Goal: Information Seeking & Learning: Learn about a topic

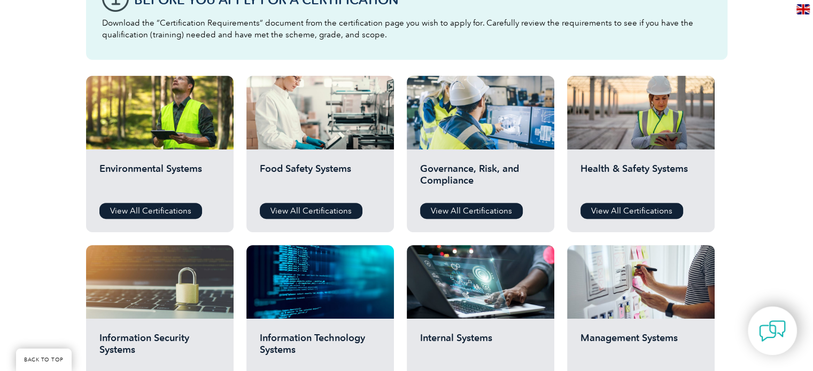
scroll to position [329, 0]
click at [473, 209] on link "View All Certifications" at bounding box center [471, 211] width 103 height 16
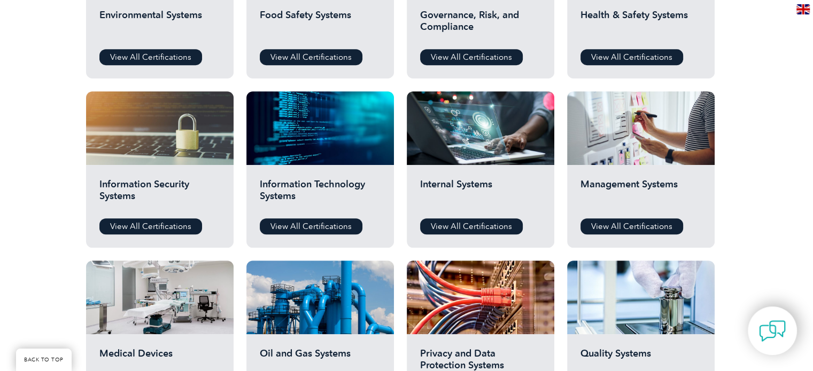
scroll to position [483, 0]
click at [166, 224] on link "View All Certifications" at bounding box center [150, 227] width 103 height 16
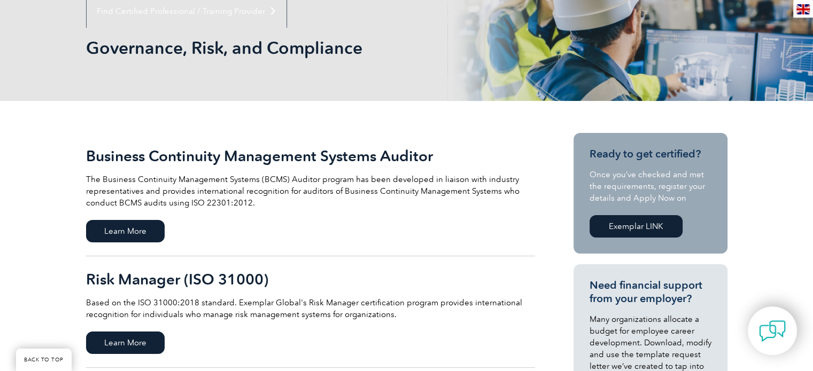
scroll to position [116, 0]
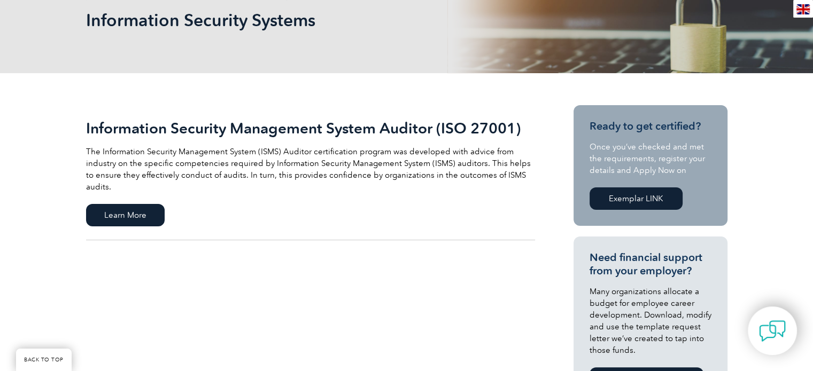
scroll to position [171, 0]
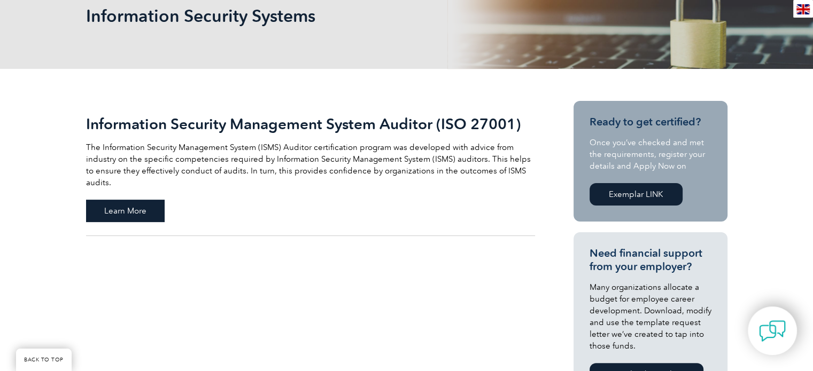
click at [151, 200] on span "Learn More" at bounding box center [125, 211] width 79 height 22
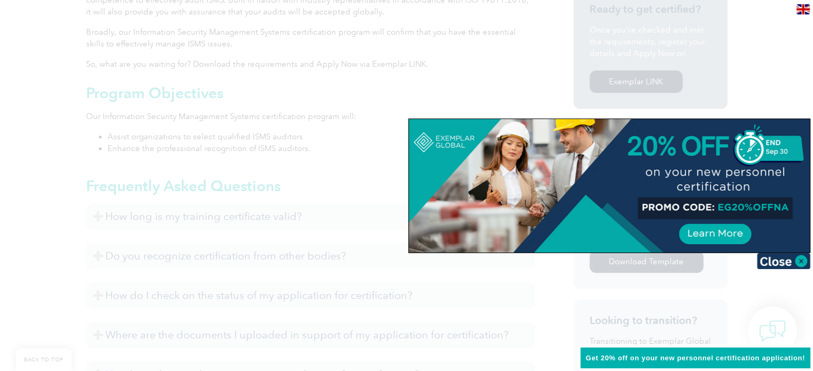
scroll to position [383, 0]
click at [797, 266] on img at bounding box center [783, 261] width 53 height 16
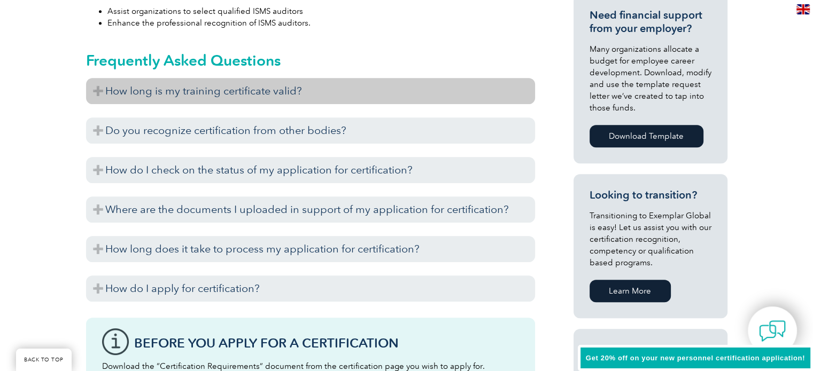
scroll to position [523, 0]
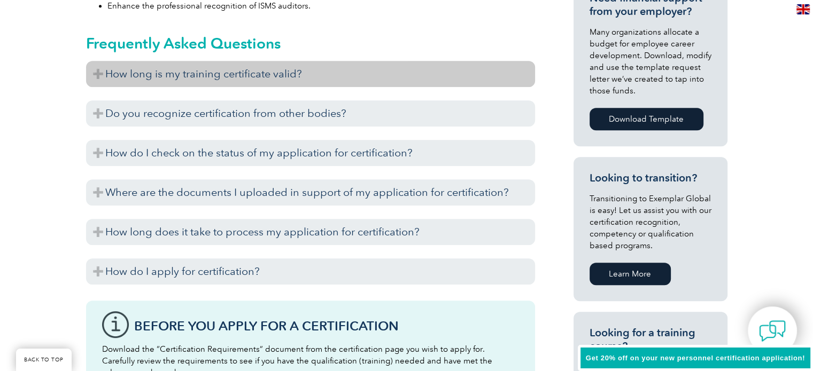
click at [142, 70] on h3 "How long is my training certificate valid?" at bounding box center [310, 74] width 449 height 26
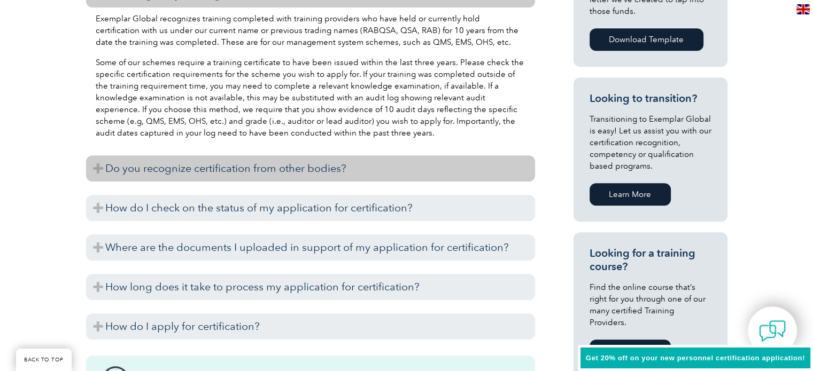
scroll to position [611, 0]
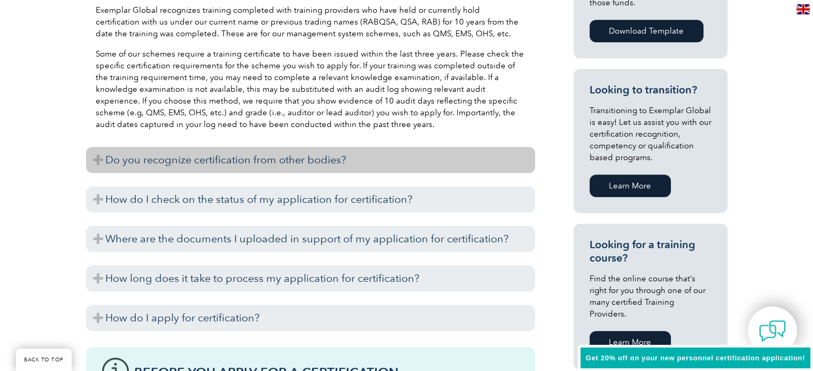
click at [184, 165] on h3 "Do you recognize certification from other bodies?" at bounding box center [310, 160] width 449 height 26
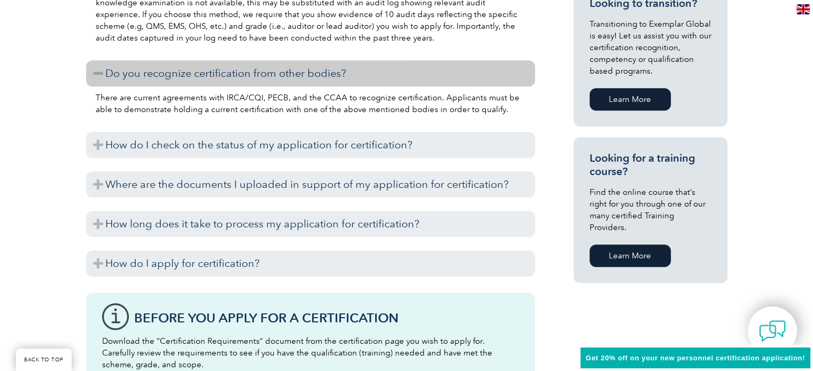
scroll to position [698, 0]
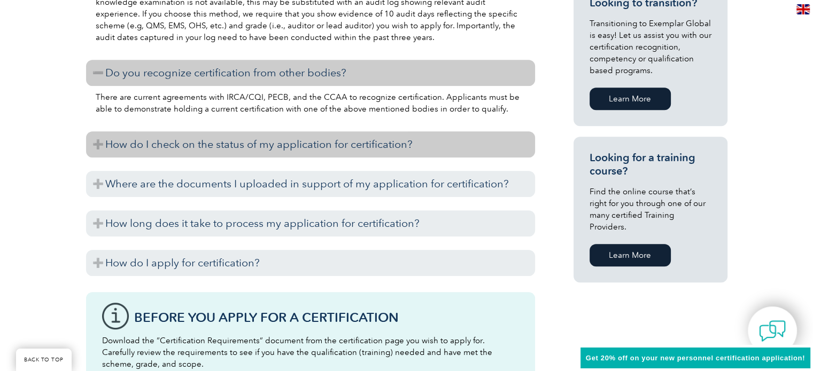
click at [167, 143] on h3 "How do I check on the status of my application for certification?" at bounding box center [310, 144] width 449 height 26
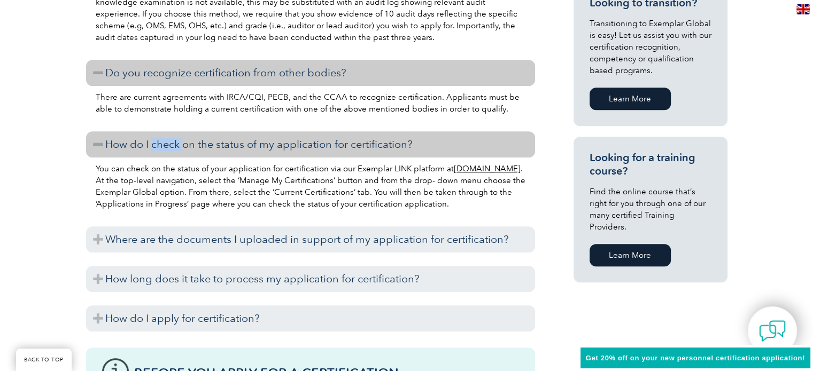
click at [167, 143] on h3 "How do I check on the status of my application for certification?" at bounding box center [310, 144] width 449 height 26
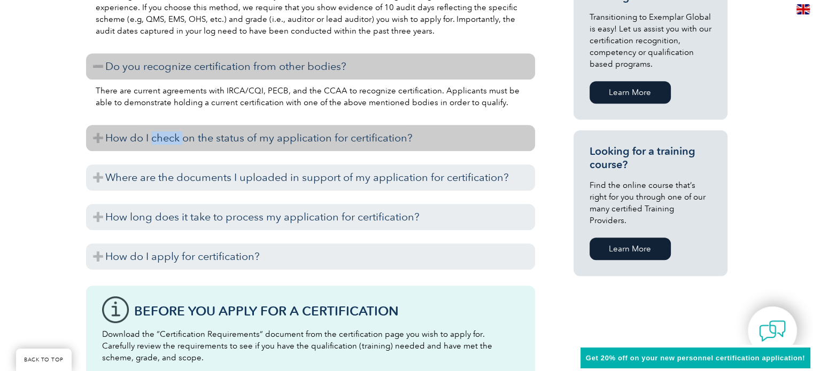
scroll to position [710, 0]
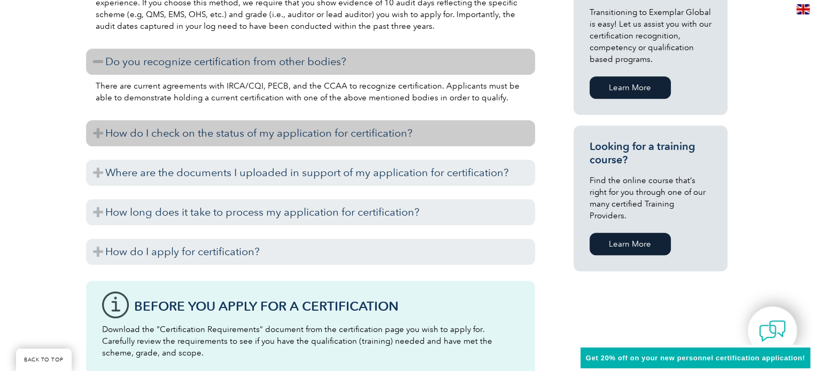
click at [194, 134] on h3 "How do I check on the status of my application for certification?" at bounding box center [310, 133] width 449 height 26
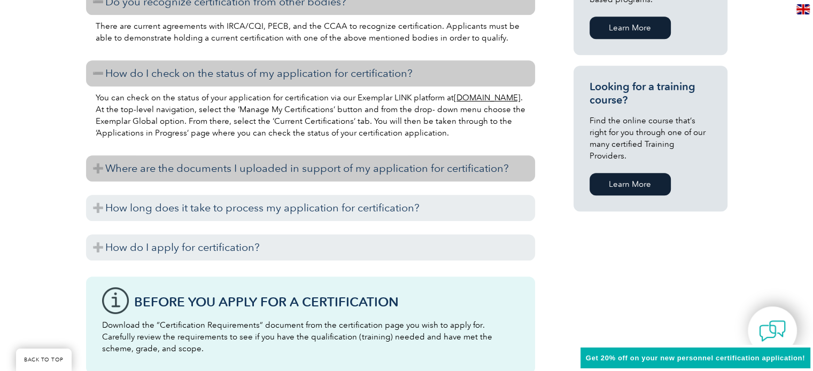
scroll to position [769, 0]
click at [203, 167] on h3 "Where are the documents I uploaded in support of my application for certificati…" at bounding box center [310, 168] width 449 height 26
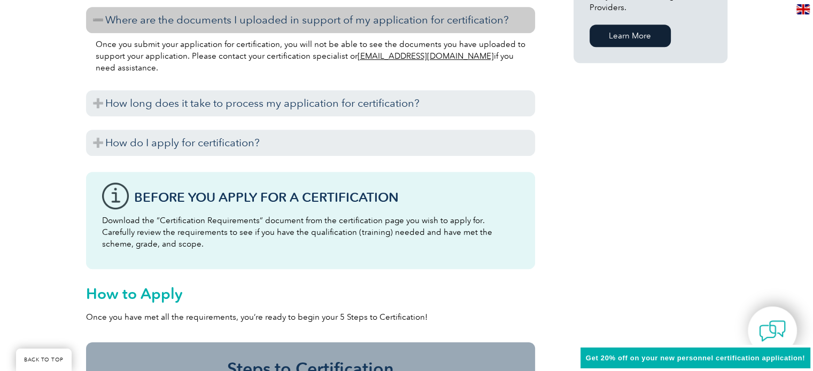
scroll to position [919, 0]
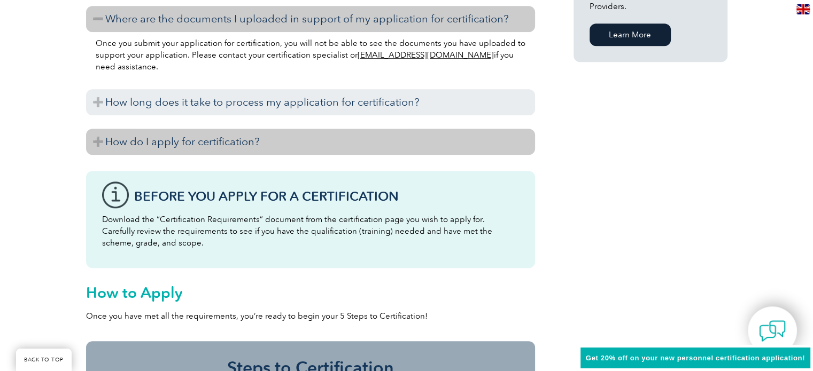
click at [195, 134] on h3 "How do I apply for certification?" at bounding box center [310, 142] width 449 height 26
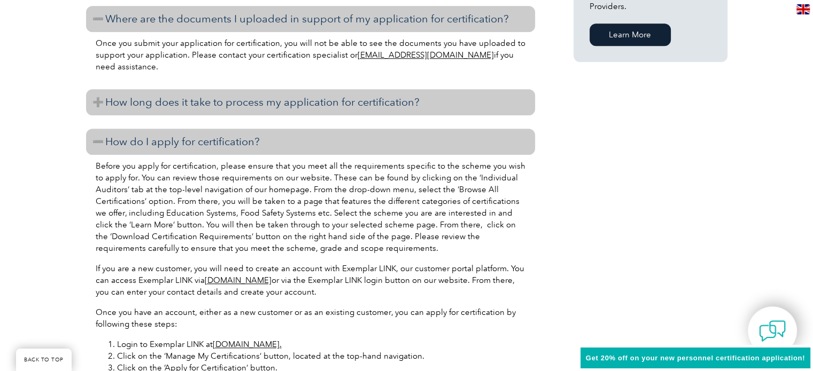
click at [231, 108] on h3 "How long does it take to process my application for certification?" at bounding box center [310, 102] width 449 height 26
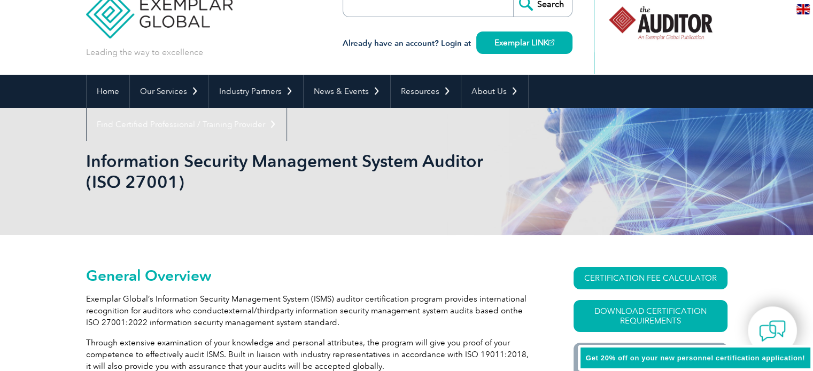
scroll to position [0, 0]
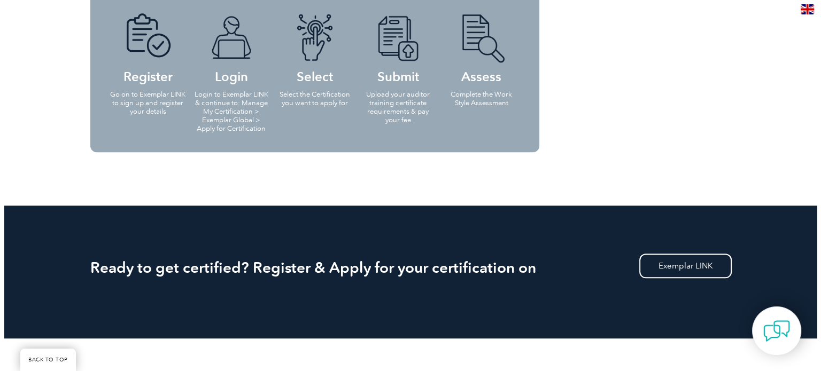
scroll to position [118, 0]
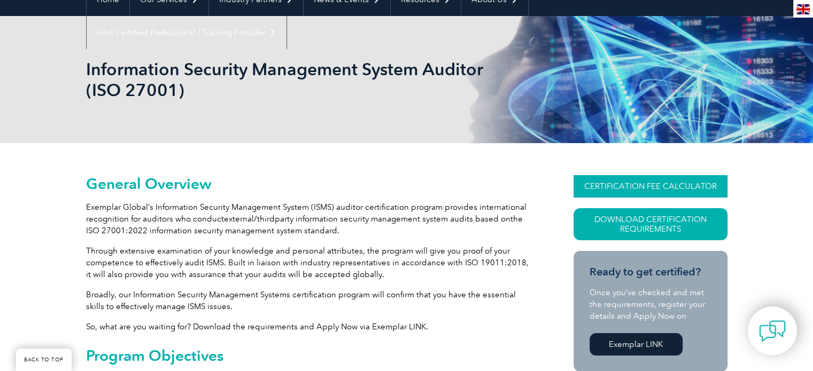
click at [707, 186] on link "CERTIFICATION FEE CALCULATOR" at bounding box center [650, 186] width 154 height 22
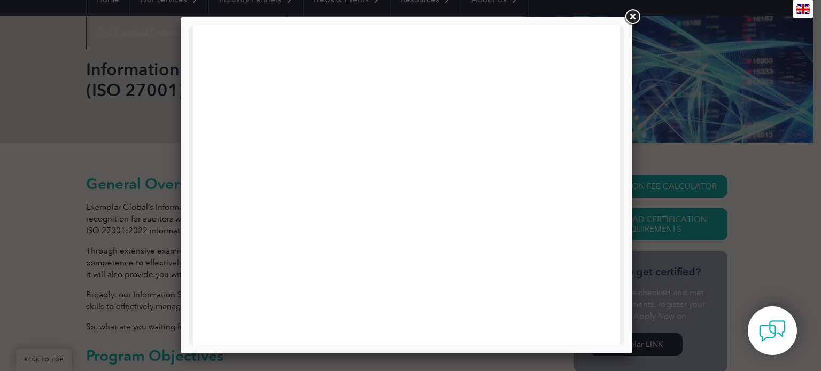
scroll to position [426, 0]
